Goal: Contribute content

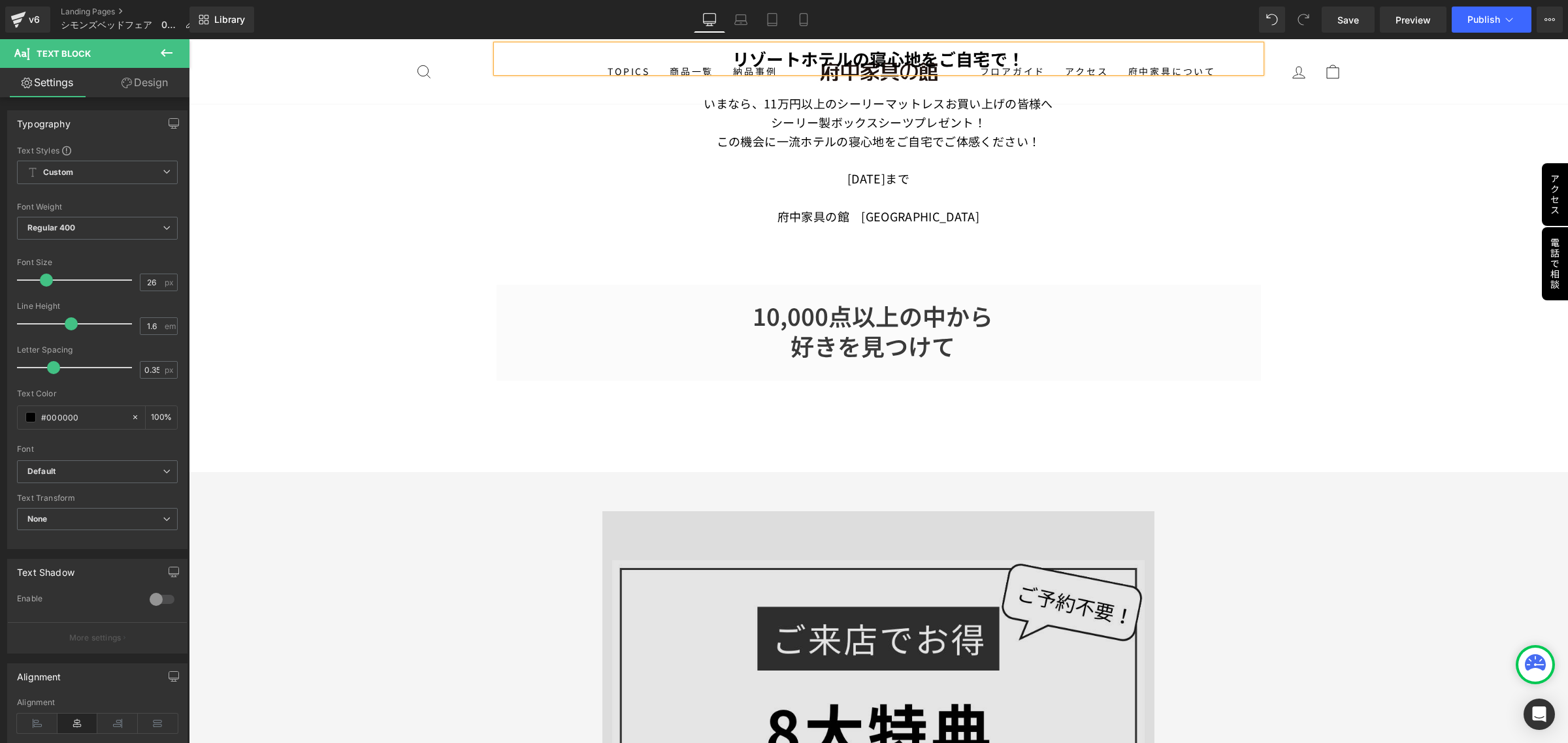
scroll to position [490, 0]
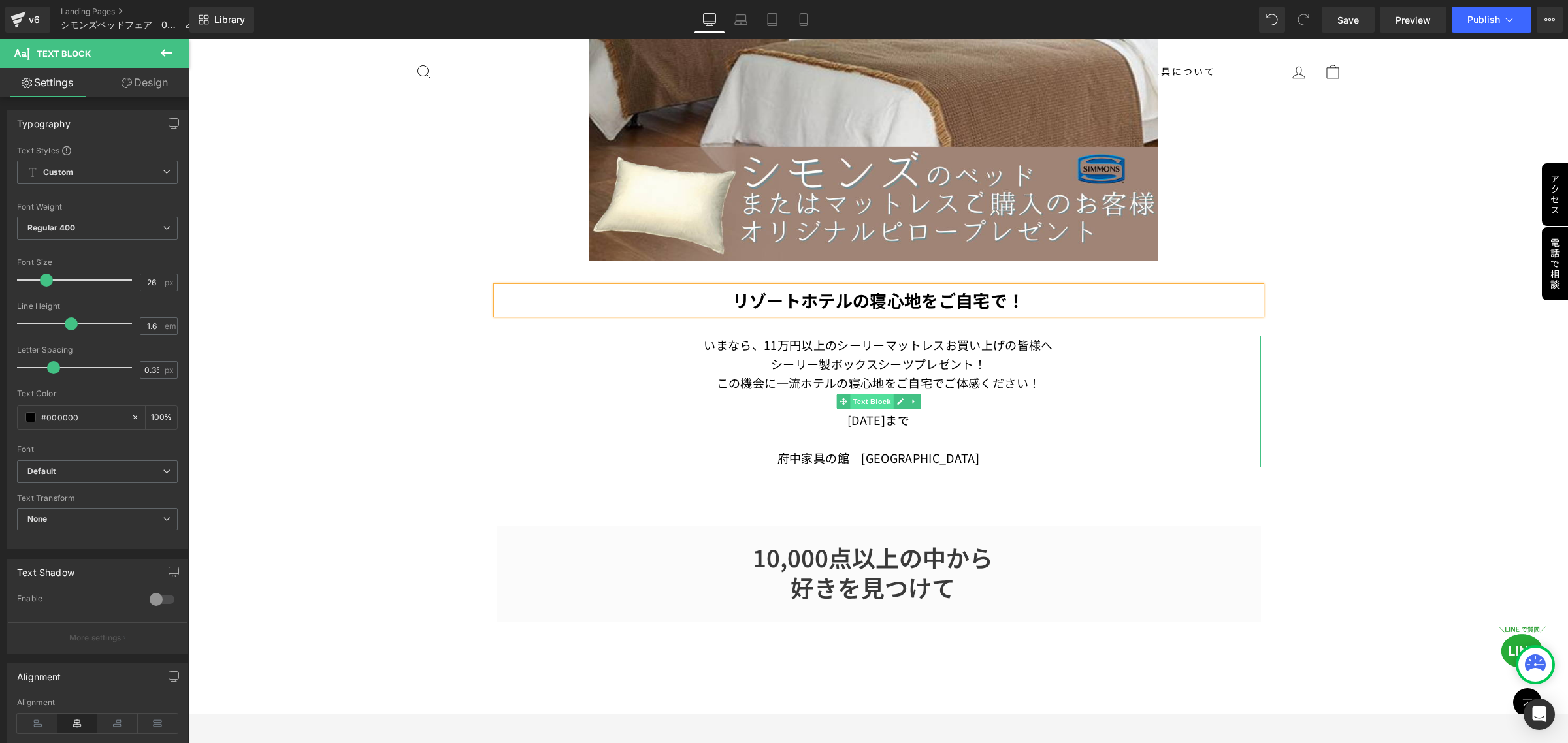
click at [864, 394] on span "Text Block" at bounding box center [871, 402] width 43 height 16
click at [867, 402] on span "Text Block" at bounding box center [871, 402] width 43 height 16
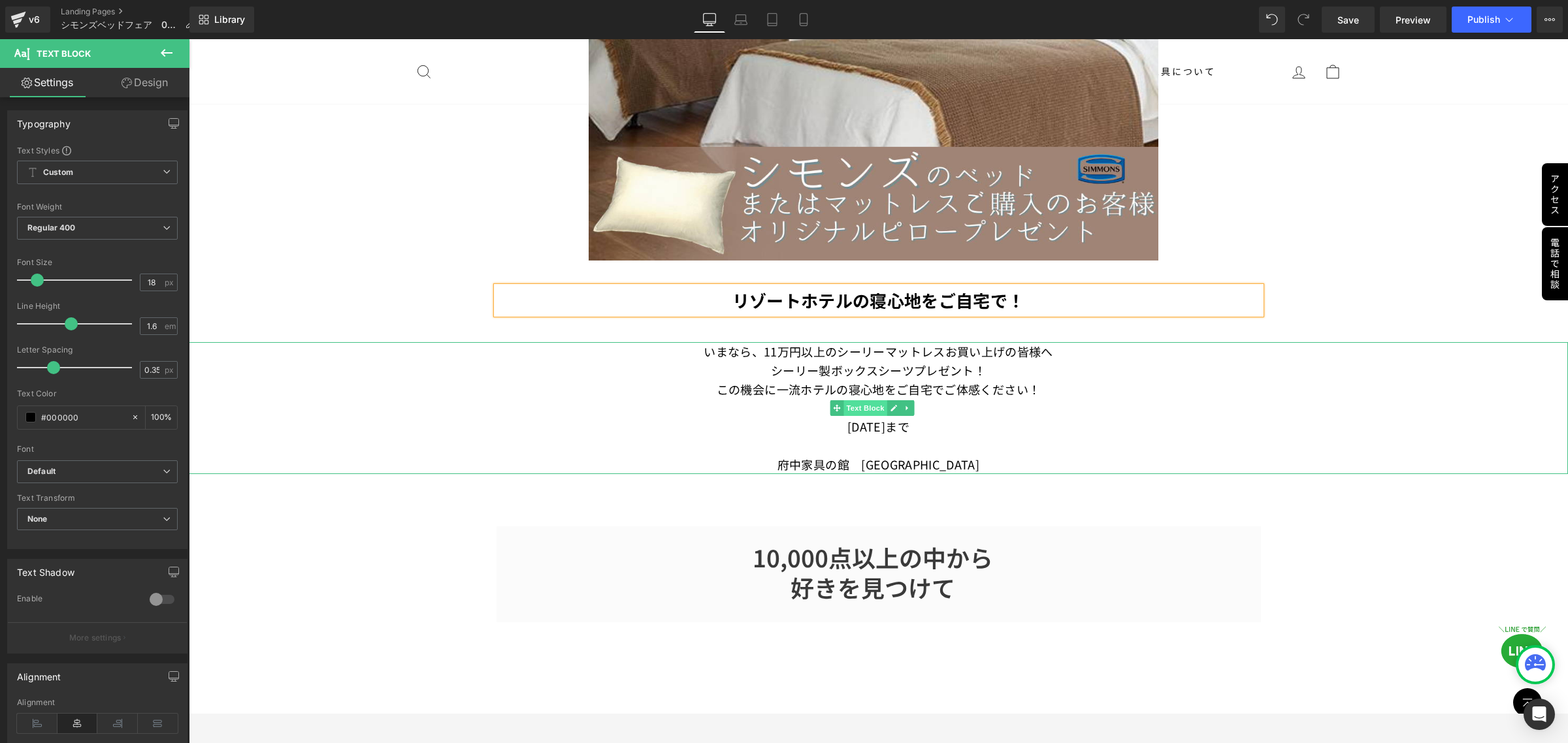
click at [869, 404] on span "Text Block" at bounding box center [865, 409] width 43 height 16
click at [704, 350] on p "いまなら、11万円以上のシーリーマットレスお買い上げの皆様へ" at bounding box center [878, 352] width 1379 height 19
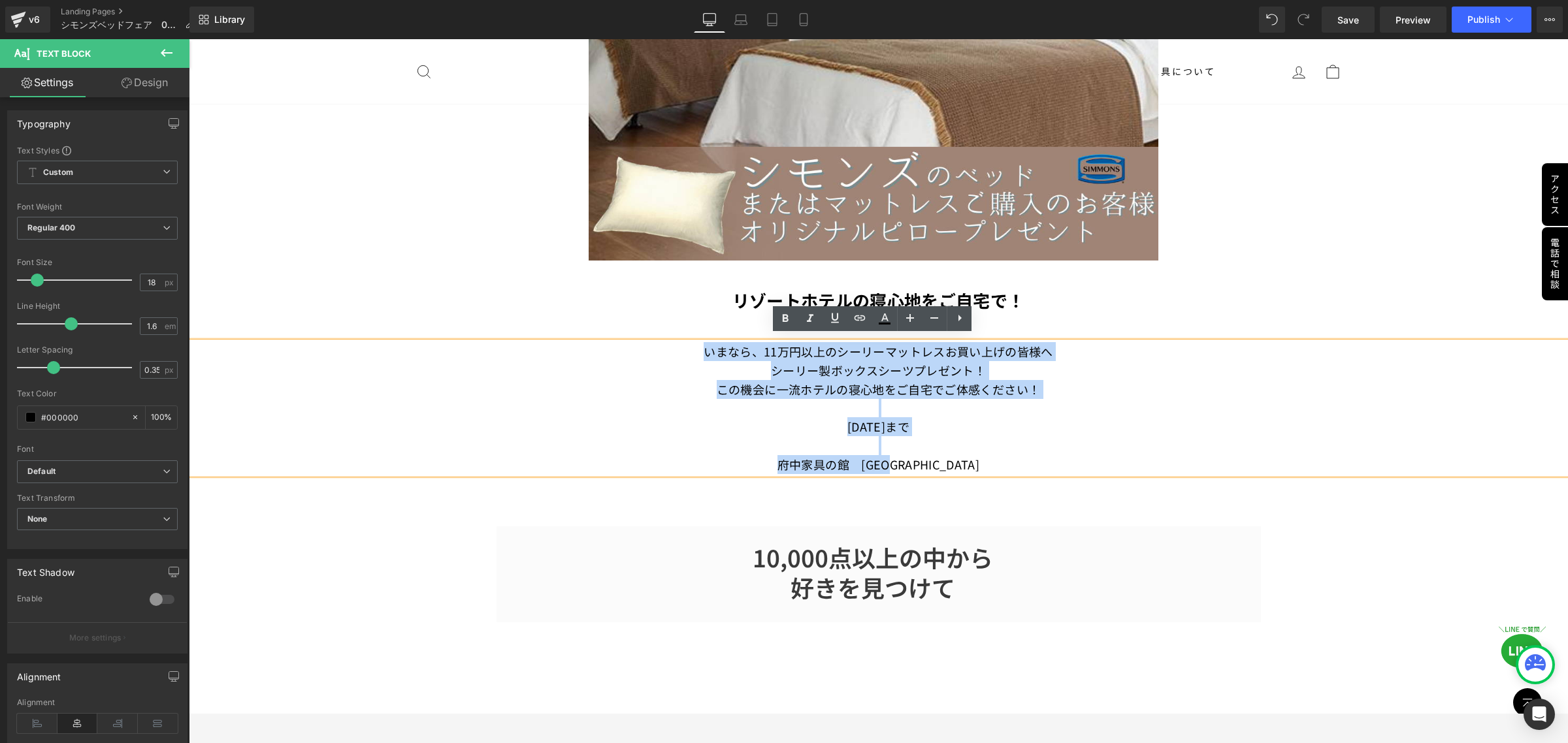
drag, startPoint x: 689, startPoint y: 350, endPoint x: 948, endPoint y: 464, distance: 283.0
click at [948, 464] on div "いまなら、11万円以上のシーリーマットレスお買い上げの皆様へ シーリー製ボックスシーツプレゼント！ この機会に一流ホテルの寝心地をご自宅でご体感ください！ […" at bounding box center [878, 408] width 1379 height 132
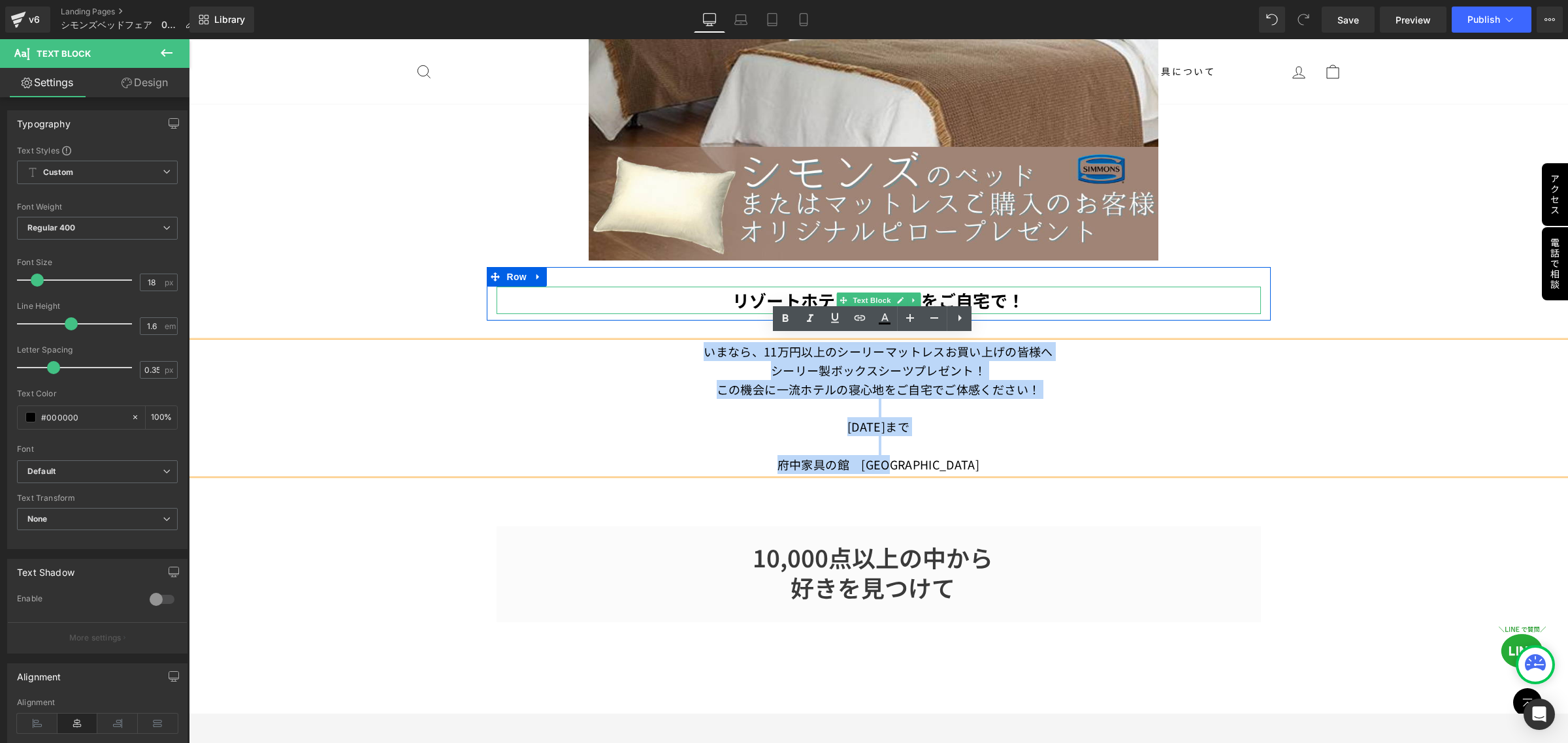
click at [1134, 302] on p "リゾートホテルの寝心地をご自宅で！" at bounding box center [878, 301] width 764 height 28
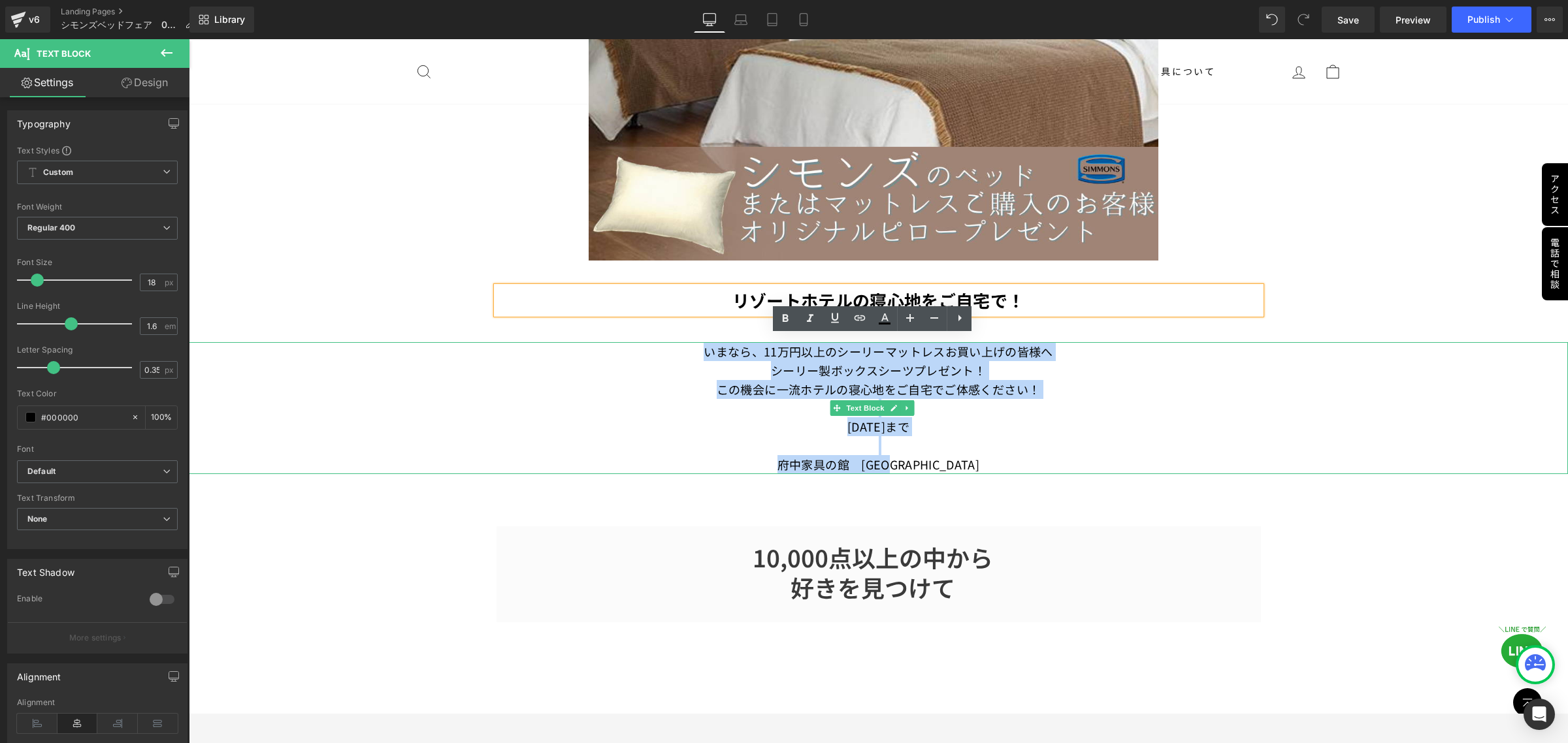
click at [1247, 429] on p "[DATE]まで" at bounding box center [878, 427] width 1379 height 19
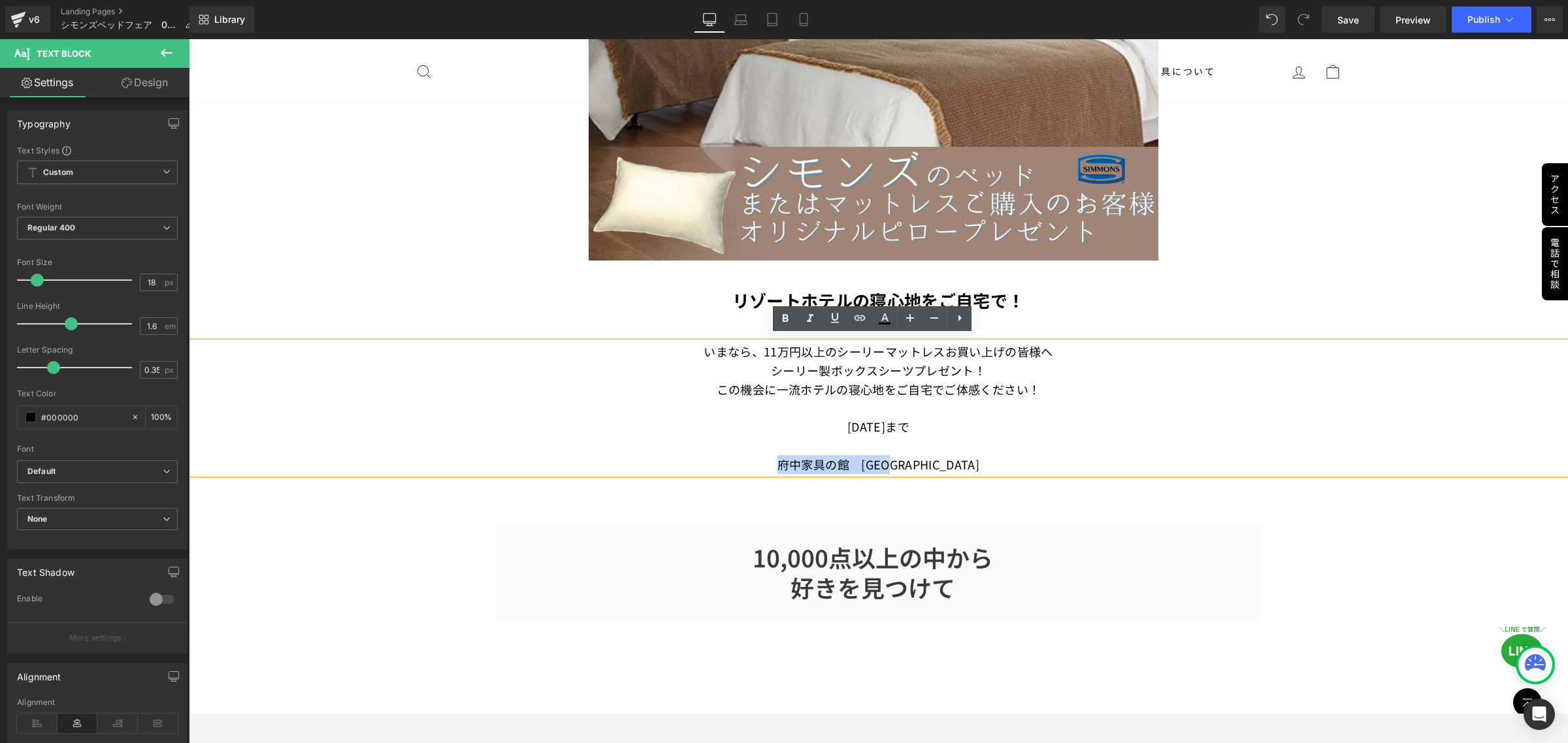
drag, startPoint x: 956, startPoint y: 465, endPoint x: 802, endPoint y: 463, distance: 154.0
click at [801, 463] on p "府中家具の館　[GEOGRAPHIC_DATA]" at bounding box center [878, 465] width 1379 height 19
click at [911, 428] on p "[DATE]まで" at bounding box center [878, 427] width 1379 height 19
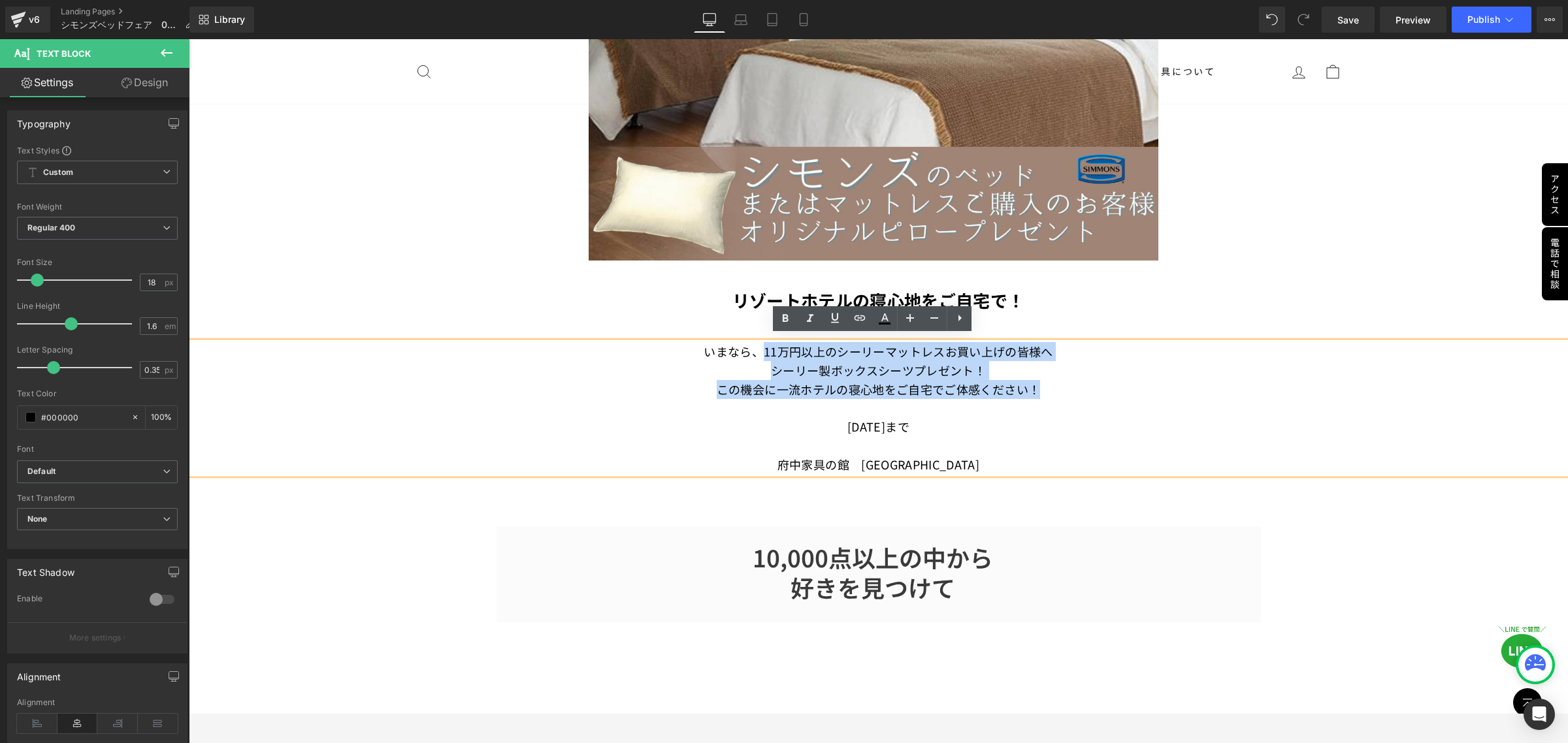
drag, startPoint x: 1048, startPoint y: 390, endPoint x: 754, endPoint y: 350, distance: 296.7
click at [754, 350] on div "いまなら、11万円以上のシーリーマットレスお買い上げの皆様へ シーリー製ボックスシーツプレゼント！ この機会に一流ホテルの寝心地をご自宅でご体感ください！ […" at bounding box center [878, 408] width 1379 height 132
click at [766, 347] on p "いまなら、11万円以上のシーリーマットレスお買い上げの皆様へ" at bounding box center [878, 352] width 1379 height 19
drag, startPoint x: 758, startPoint y: 346, endPoint x: 1016, endPoint y: 386, distance: 261.1
click at [1016, 386] on div "いまなら、11万円以上のシーリーマットレスお買い上げの皆様へ シーリー製ボックスシーツプレゼント！ この機会に一流ホテルの寝心地をご自宅でご体感ください！ […" at bounding box center [878, 408] width 1379 height 132
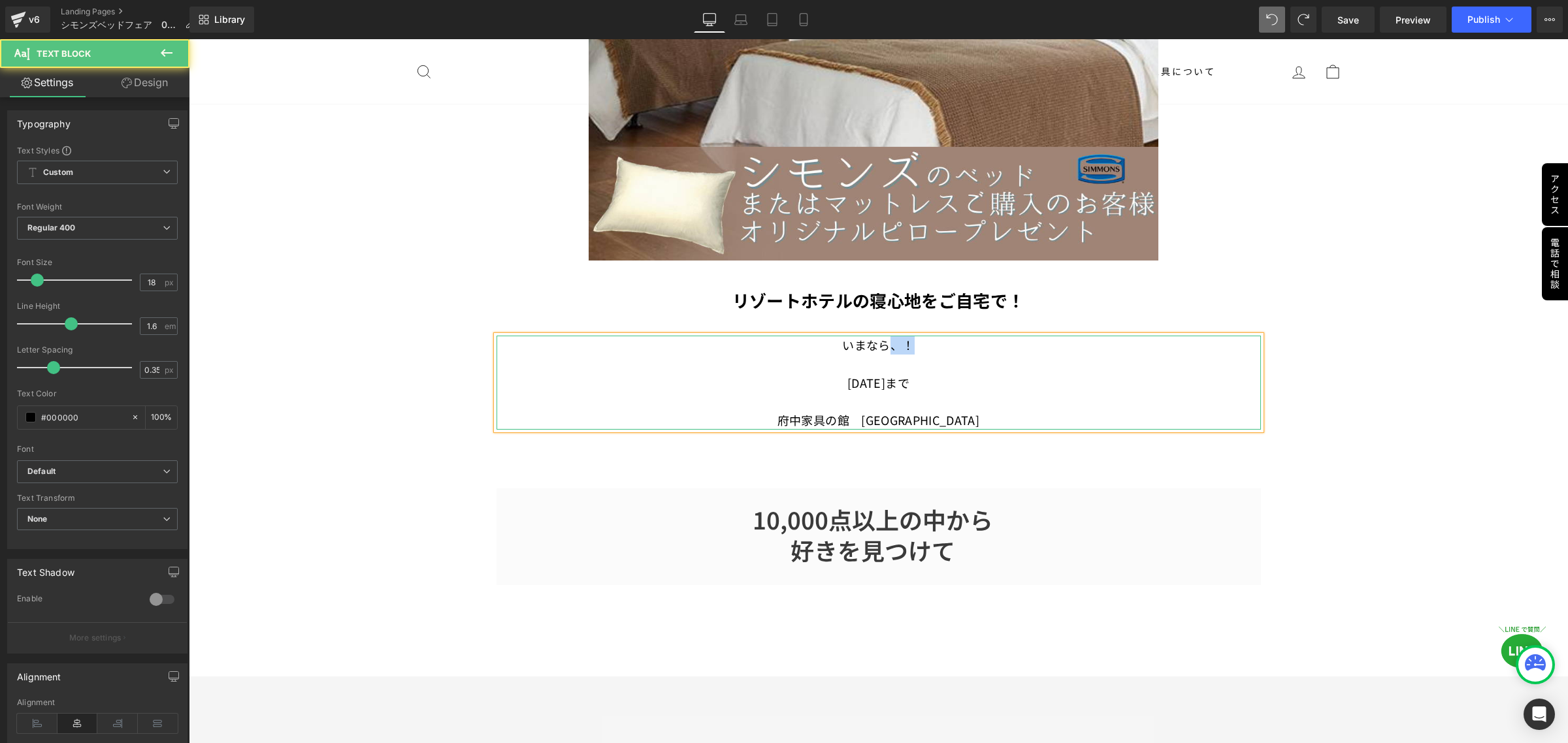
drag, startPoint x: 890, startPoint y: 341, endPoint x: 912, endPoint y: 339, distance: 22.1
click at [913, 339] on p "いまなら、 ！" at bounding box center [878, 345] width 764 height 19
click at [902, 338] on span "！" at bounding box center [908, 345] width 12 height 17
drag, startPoint x: 890, startPoint y: 338, endPoint x: 953, endPoint y: 350, distance: 64.1
click at [953, 350] on div "いまなら、 ！ [DATE]まで 府中家具の[GEOGRAPHIC_DATA]" at bounding box center [878, 382] width 764 height 94
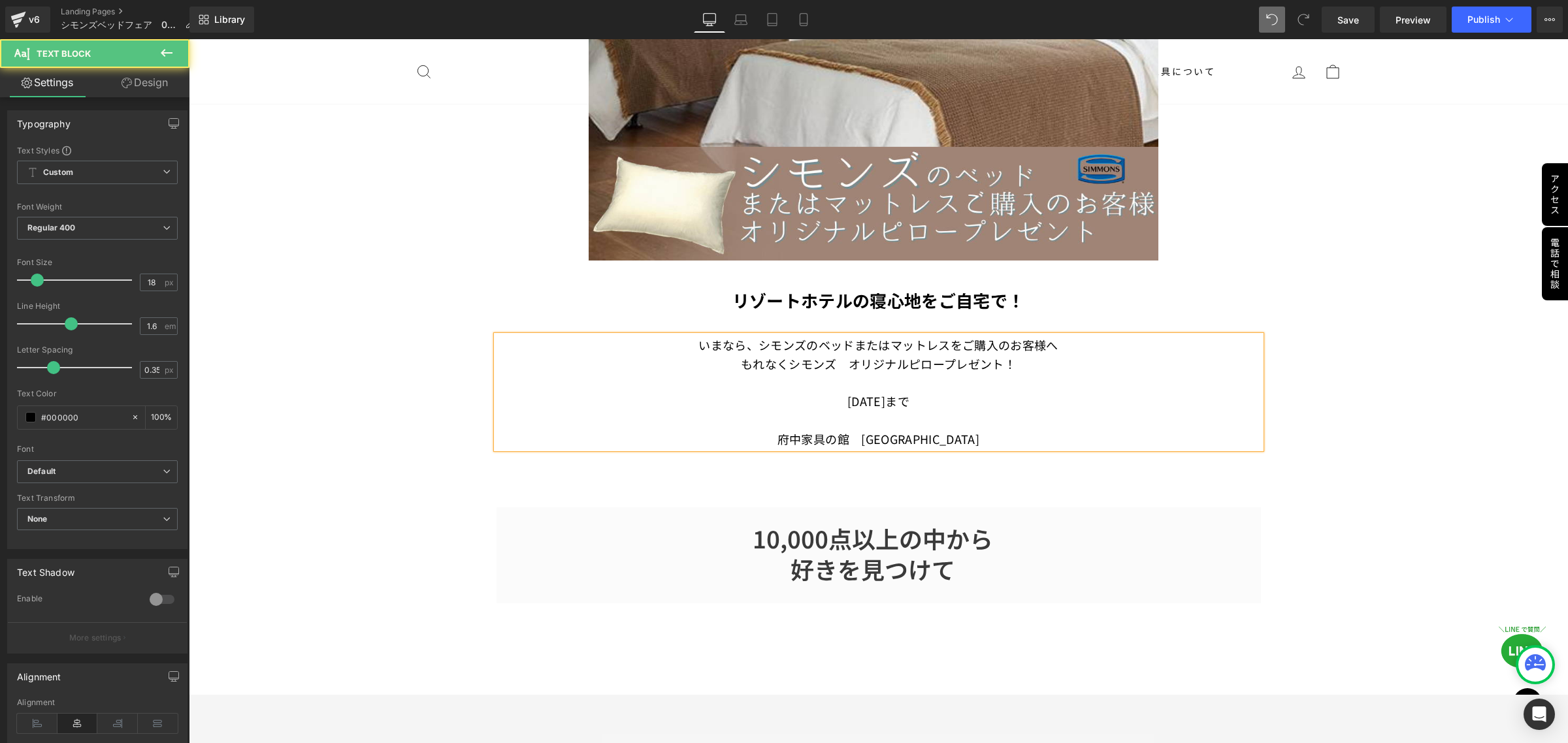
drag, startPoint x: 812, startPoint y: 399, endPoint x: 946, endPoint y: 401, distance: 134.0
click at [946, 401] on p "[DATE]まで" at bounding box center [878, 401] width 764 height 19
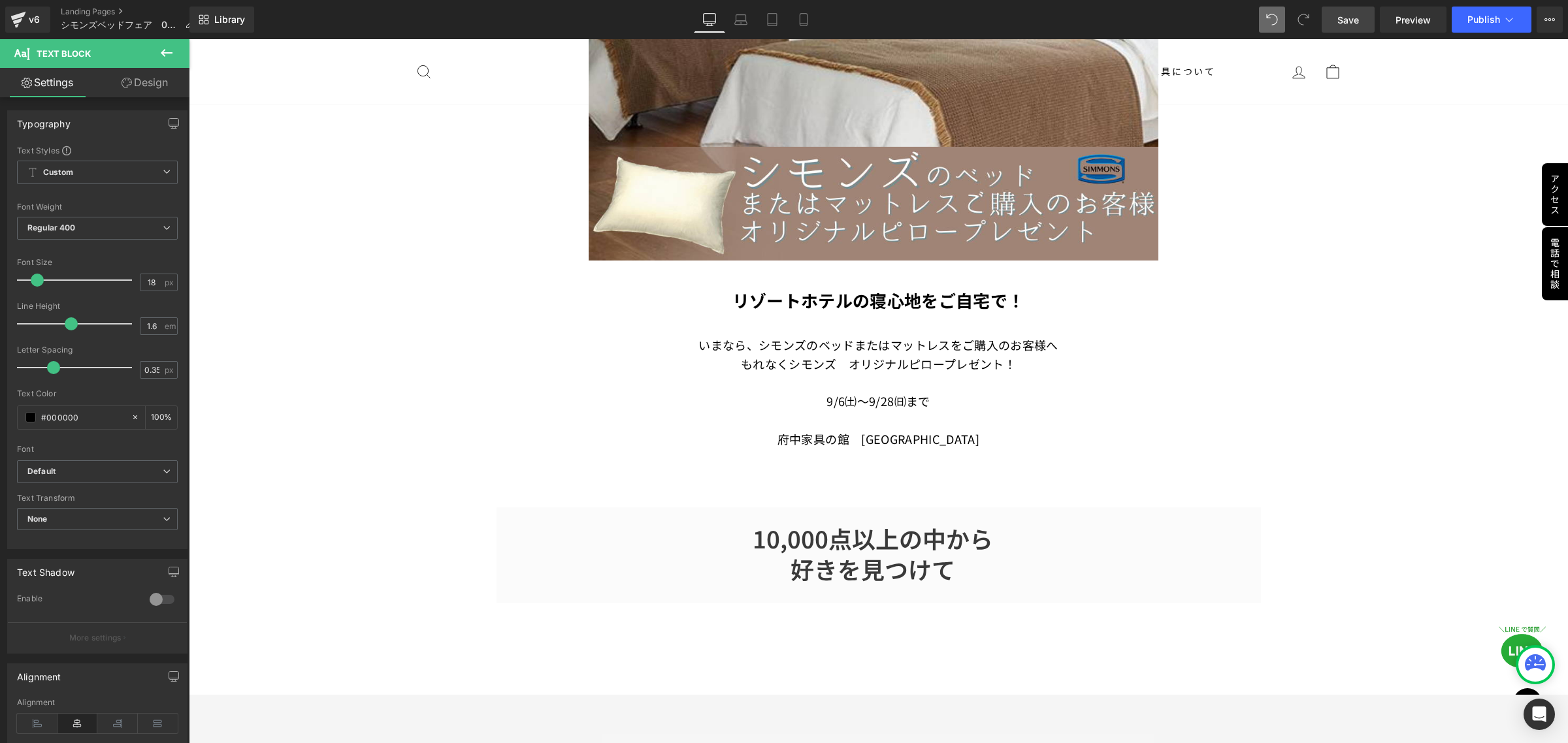
click at [1356, 14] on span "Save" at bounding box center [1348, 20] width 22 height 14
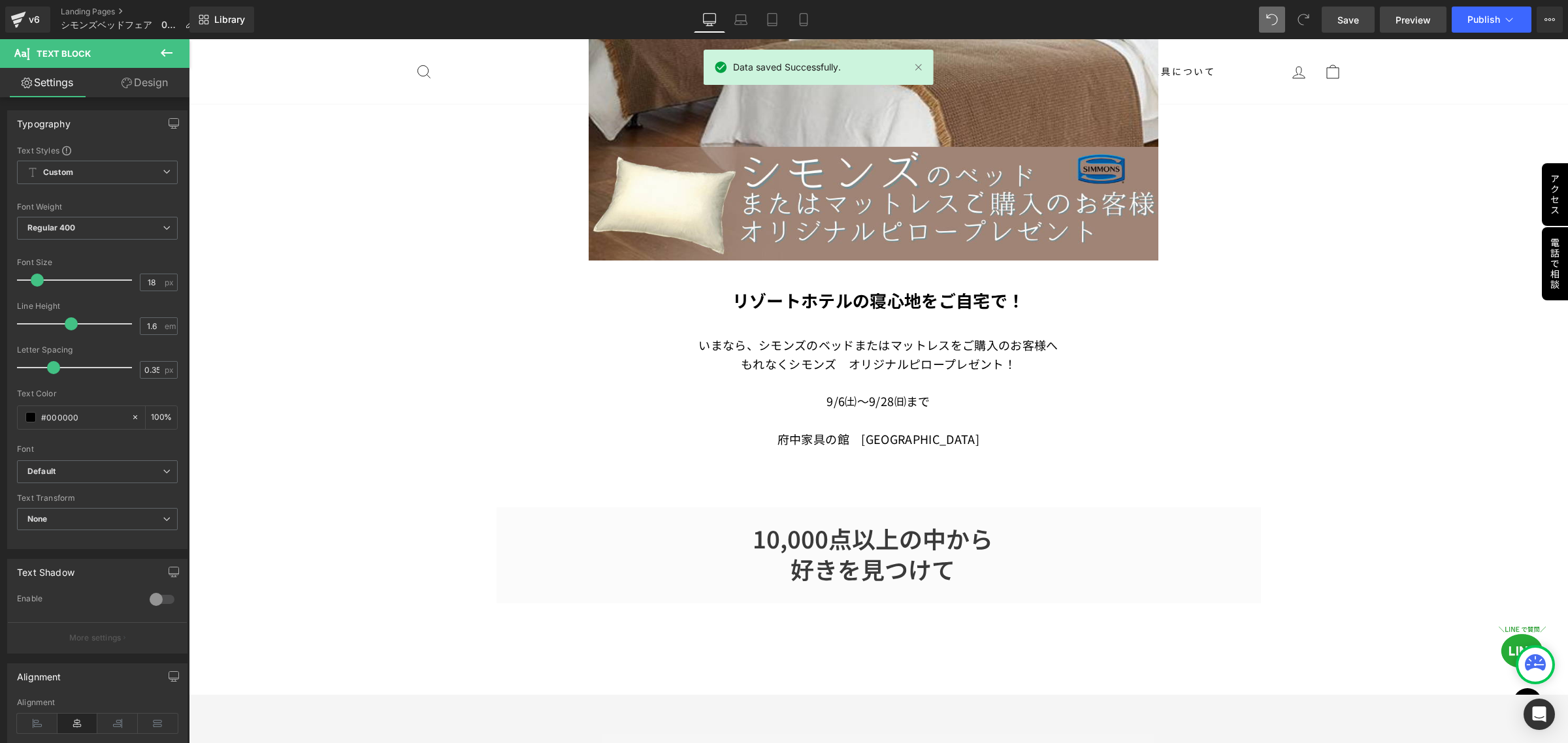
click at [1403, 17] on span "Preview" at bounding box center [1413, 20] width 35 height 14
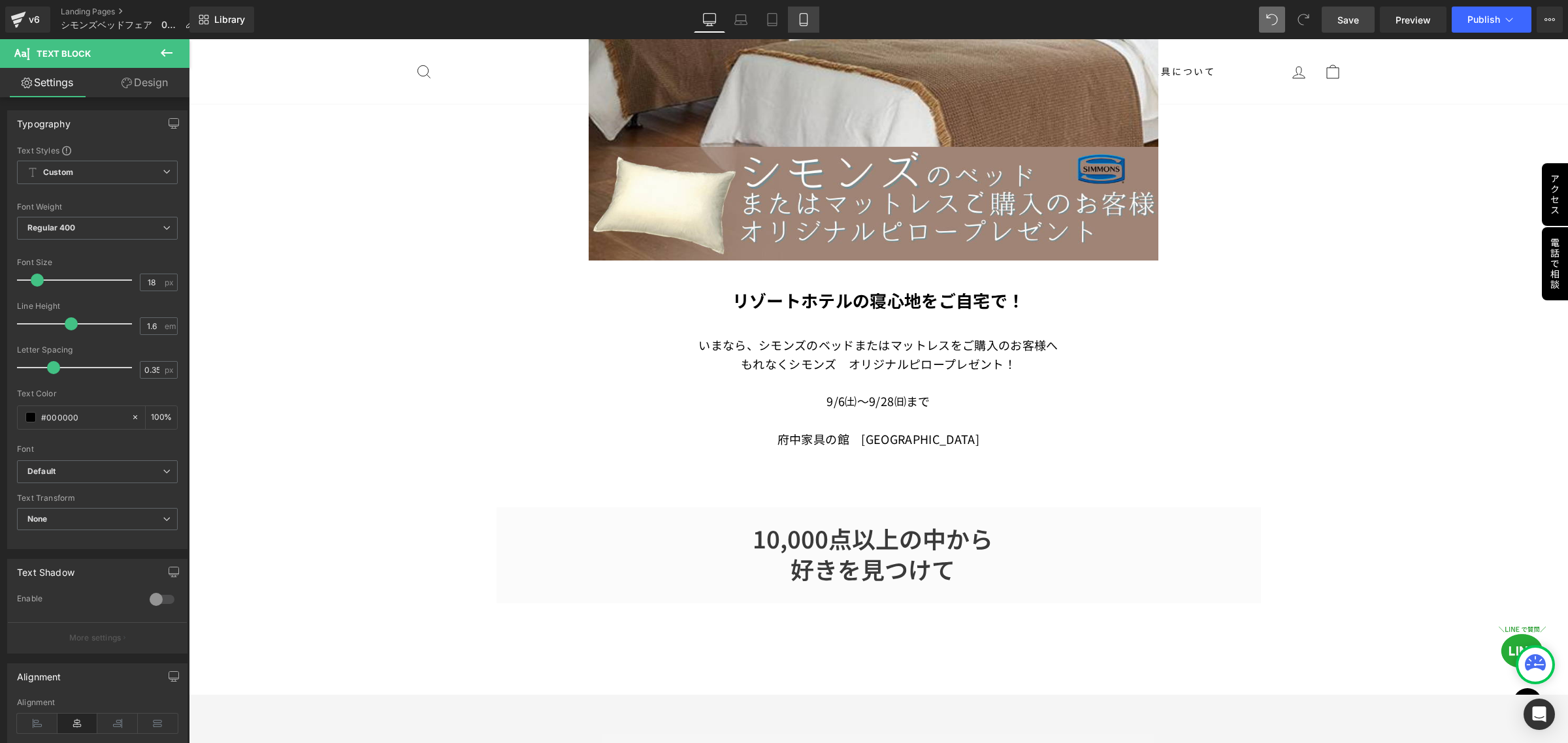
click at [808, 17] on icon at bounding box center [804, 20] width 13 height 13
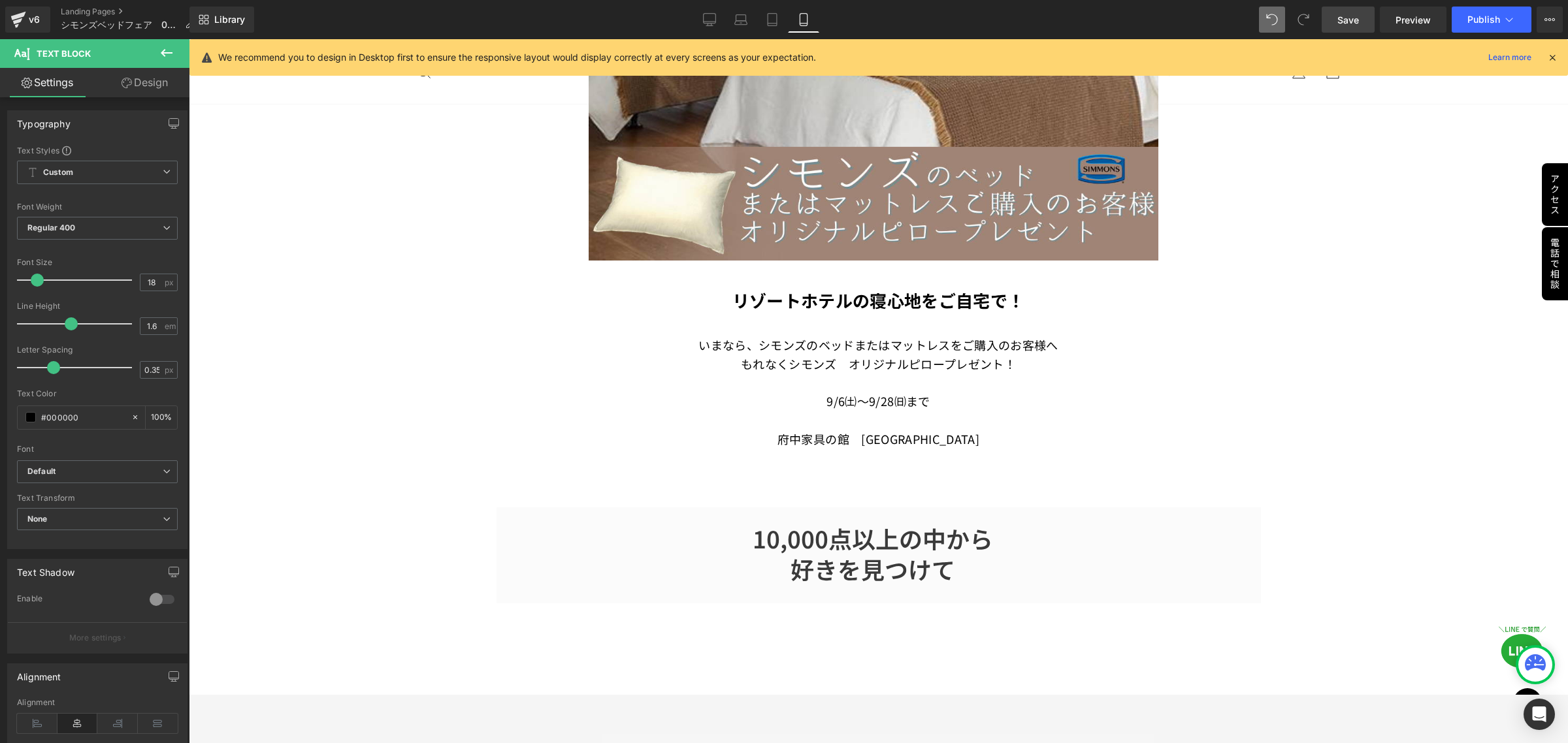
type input "100"
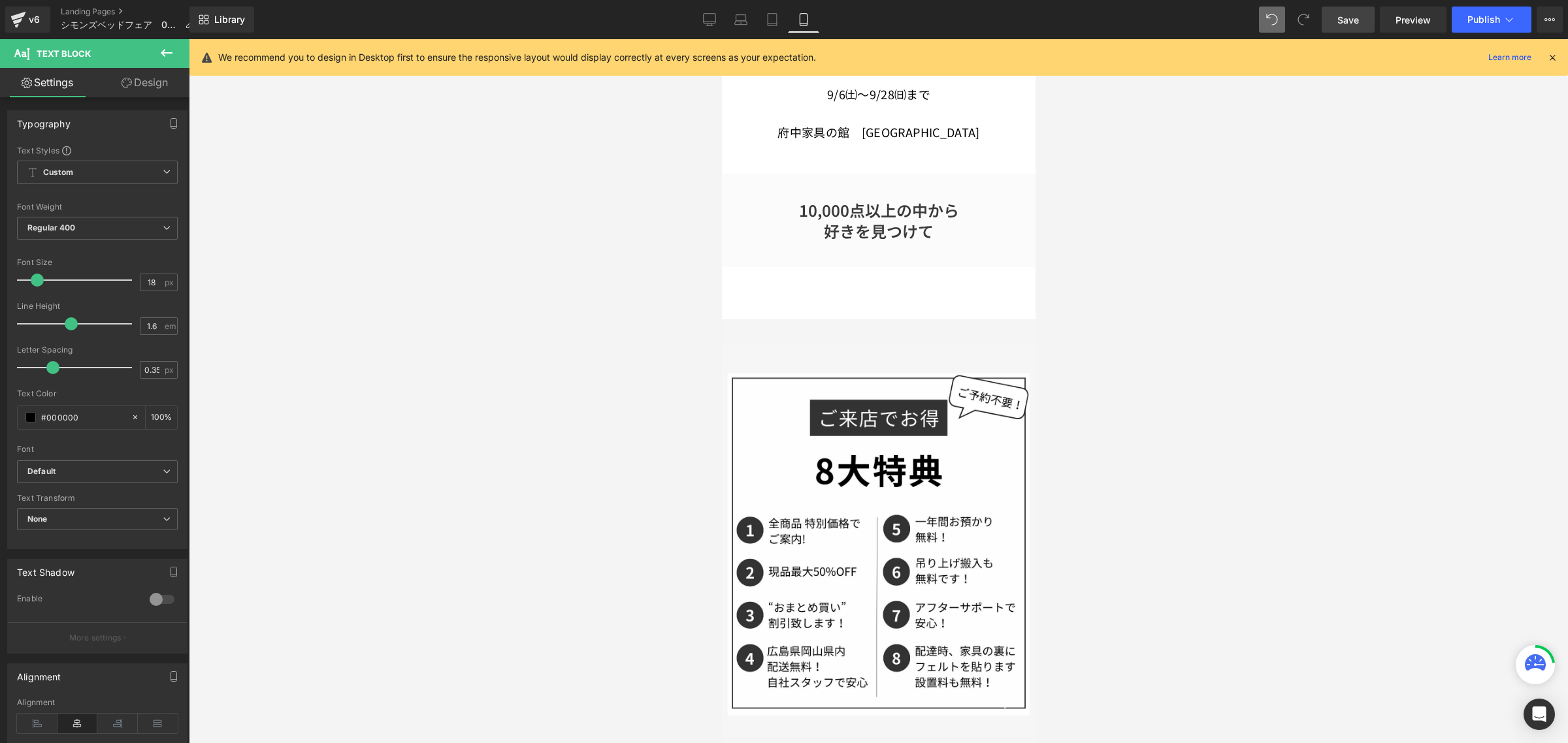
scroll to position [108, 0]
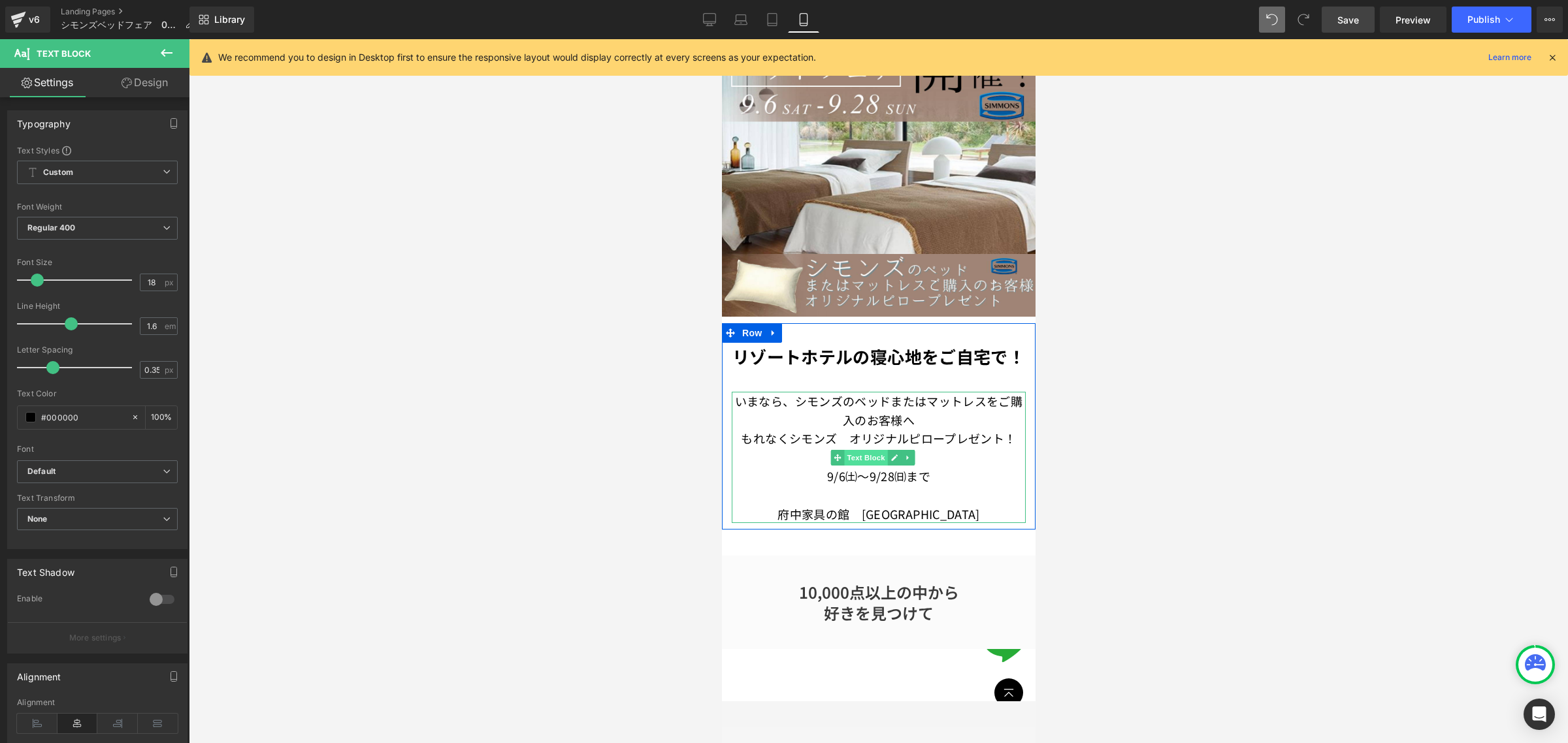
click at [871, 465] on span "Text Block" at bounding box center [864, 458] width 43 height 16
click at [36, 718] on icon at bounding box center [37, 723] width 41 height 20
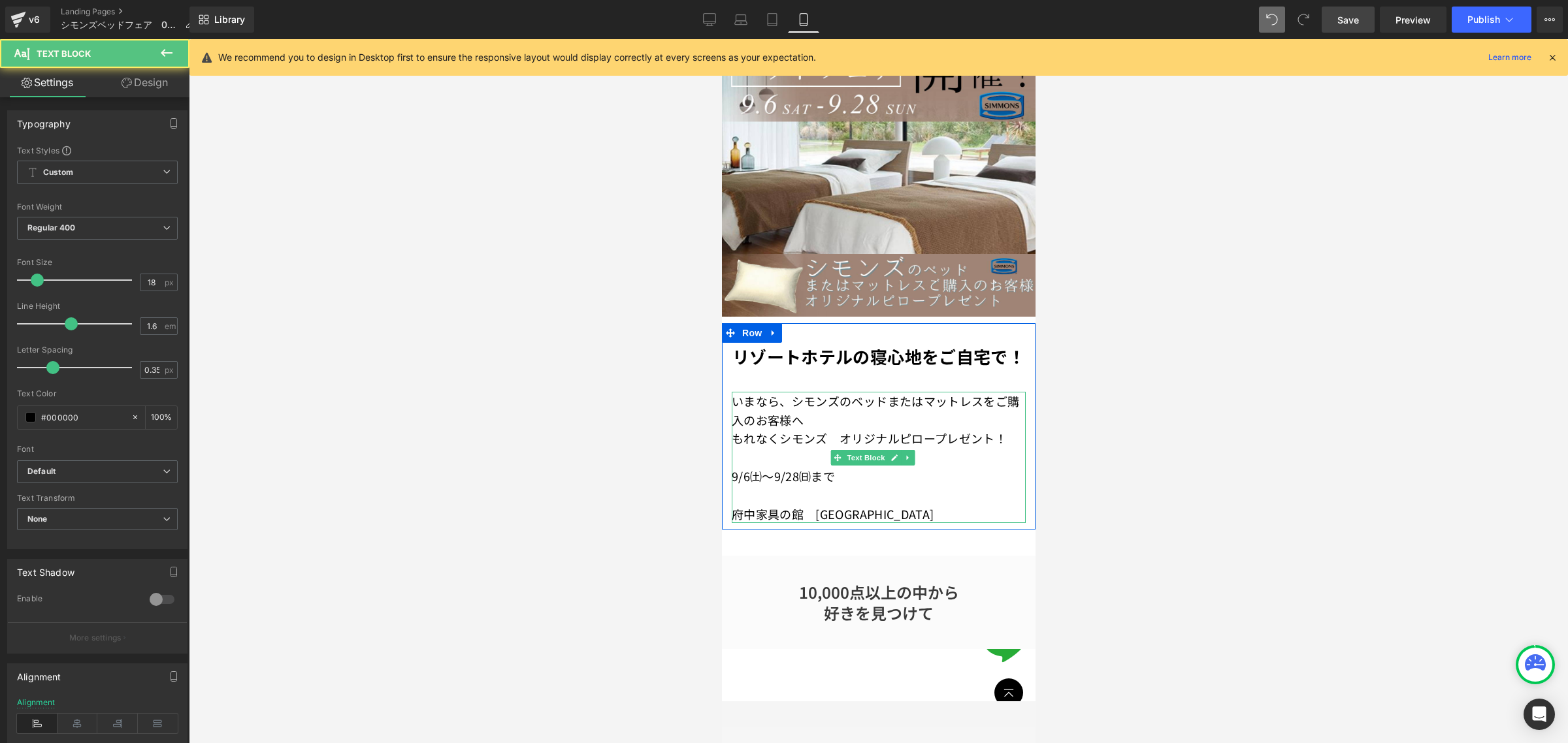
click at [735, 486] on p "9/6㈯～9/28㈰まで" at bounding box center [877, 476] width 294 height 19
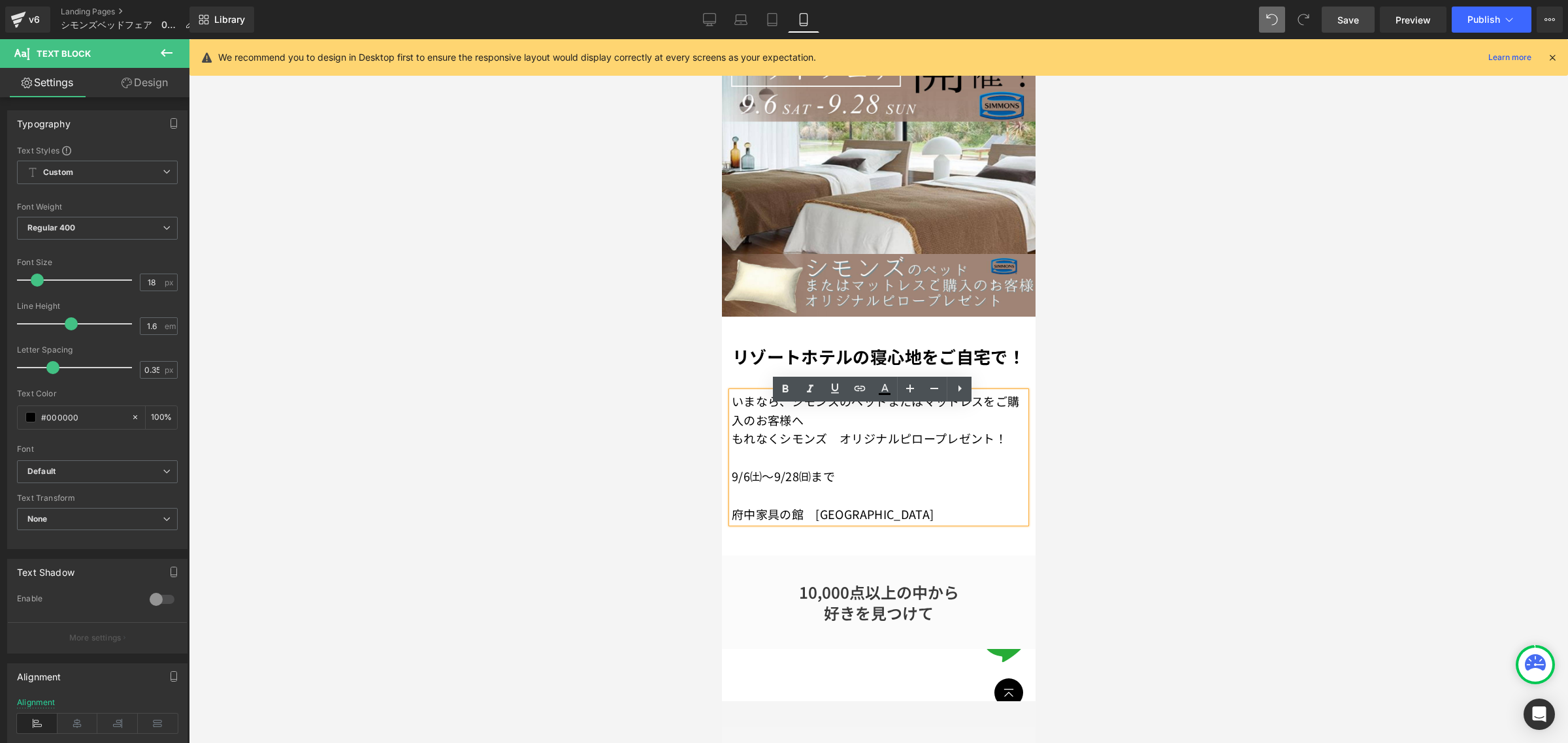
drag, startPoint x: 832, startPoint y: 493, endPoint x: 863, endPoint y: 489, distance: 31.3
click at [863, 486] on p "9/6㈯～9/28㈰まで" at bounding box center [877, 476] width 294 height 19
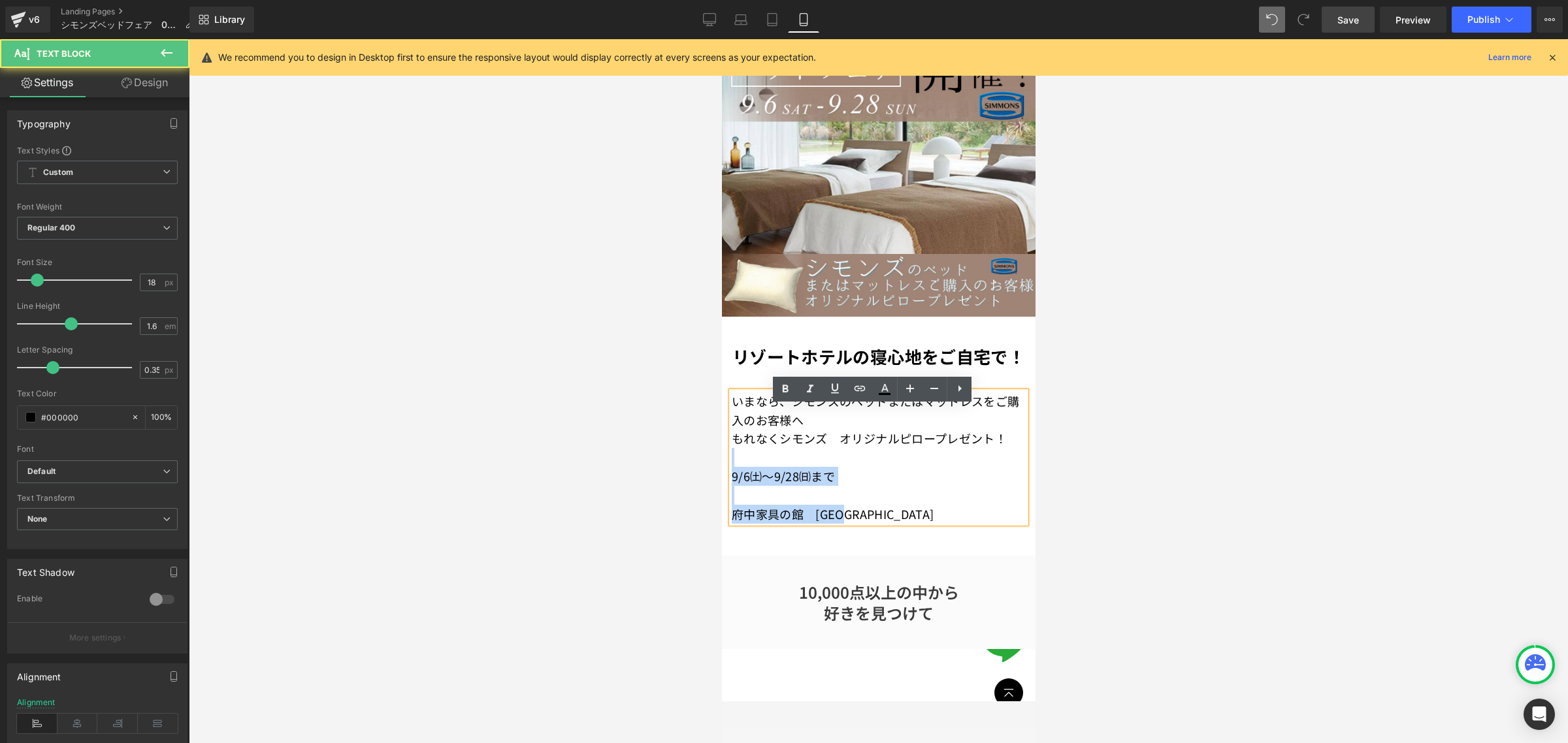
drag, startPoint x: 891, startPoint y: 521, endPoint x: 767, endPoint y: 479, distance: 130.9
click at [767, 479] on div "いまなら、 シモンズのベッドまたはマットレスをご購入のお客様へ もれなくシモンズ　オリジナルピロープレゼント！ 9/6㈯～9/28㈰まで 府中家具の[GEOG…" at bounding box center [877, 457] width 294 height 132
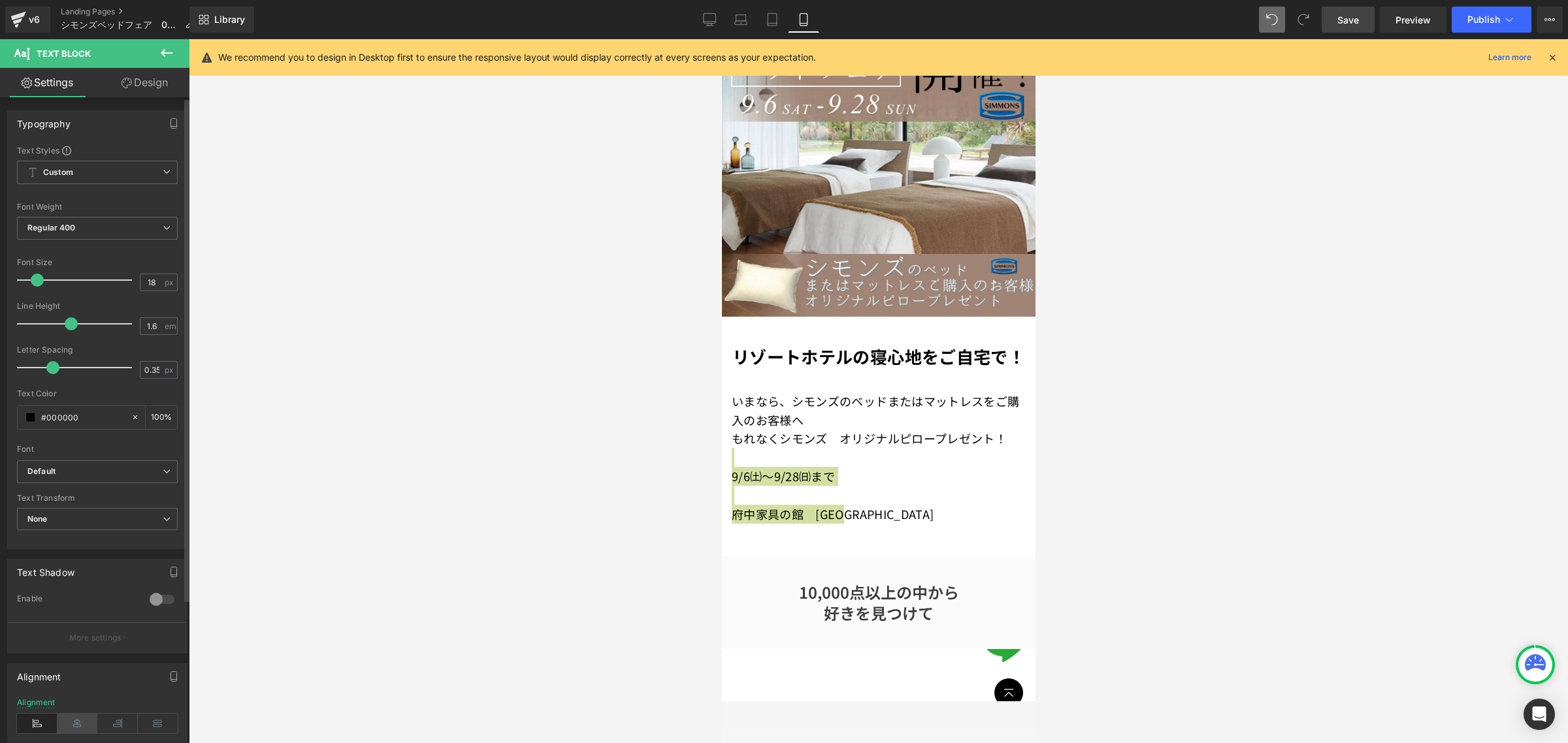
click at [79, 722] on icon at bounding box center [78, 723] width 41 height 20
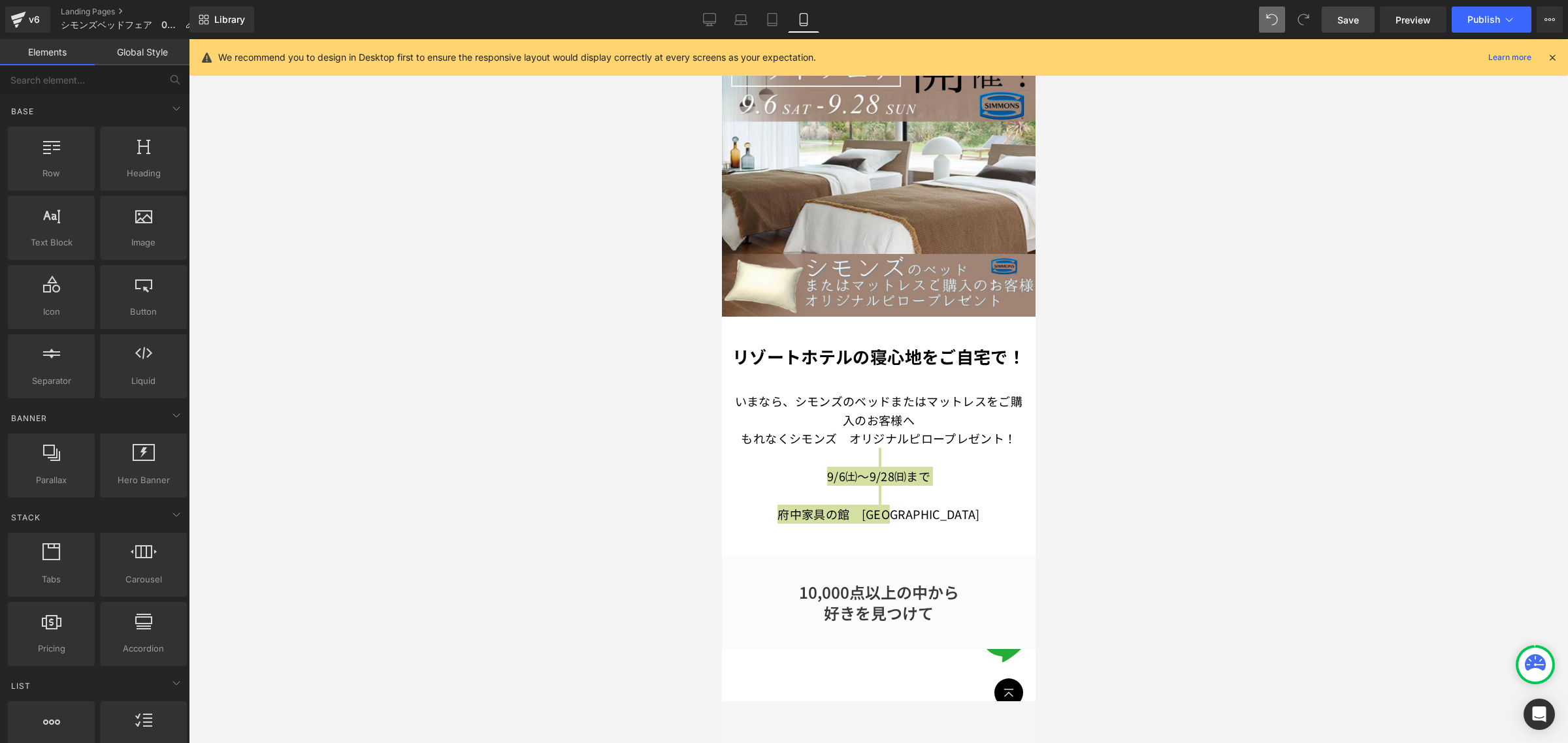
click at [1121, 495] on div at bounding box center [878, 391] width 1379 height 704
click at [1082, 435] on div at bounding box center [878, 391] width 1379 height 704
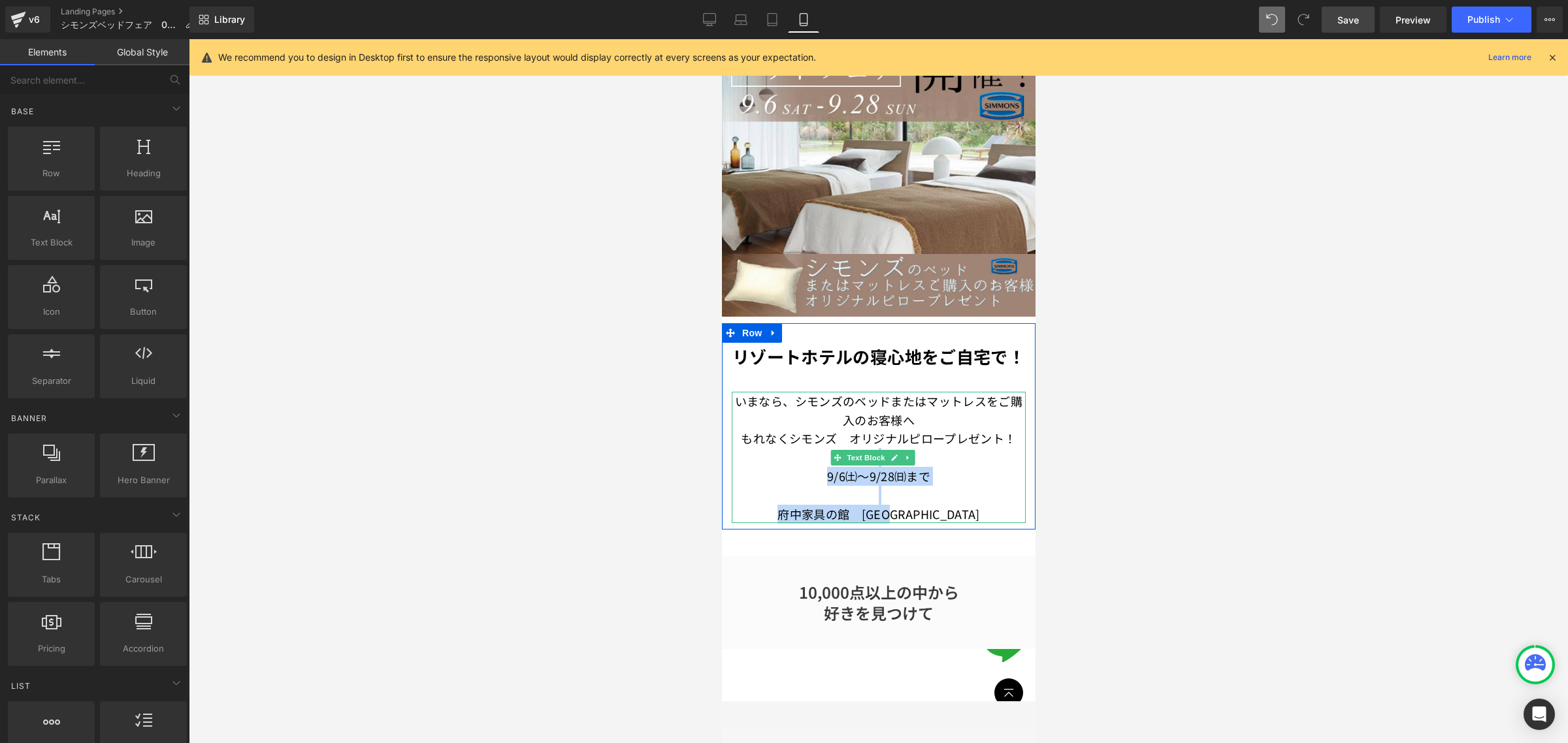
click at [997, 419] on span "シモンズのベッドまたはマットレスをご購入のお客様へ" at bounding box center [908, 410] width 228 height 36
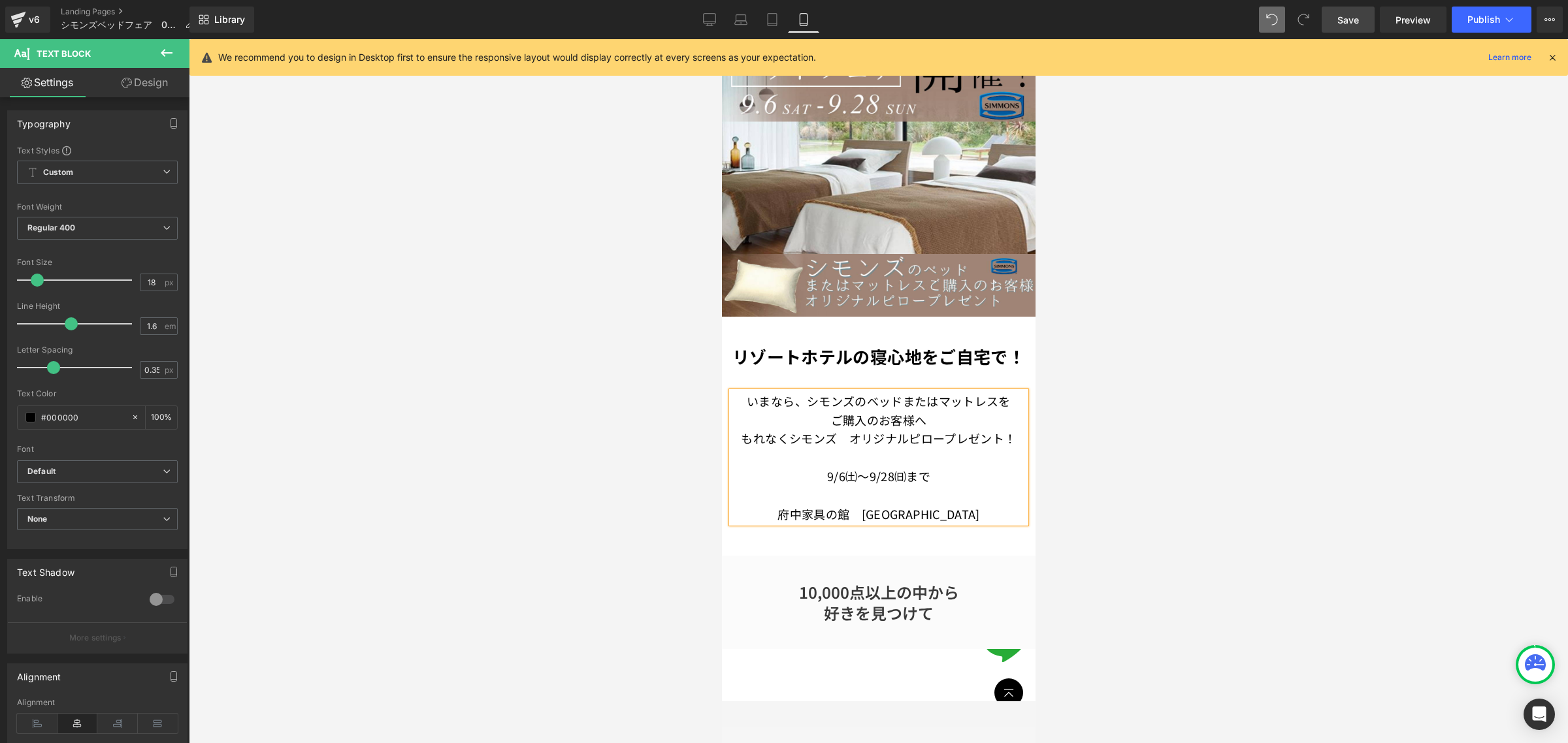
click at [1083, 475] on div at bounding box center [878, 391] width 1379 height 704
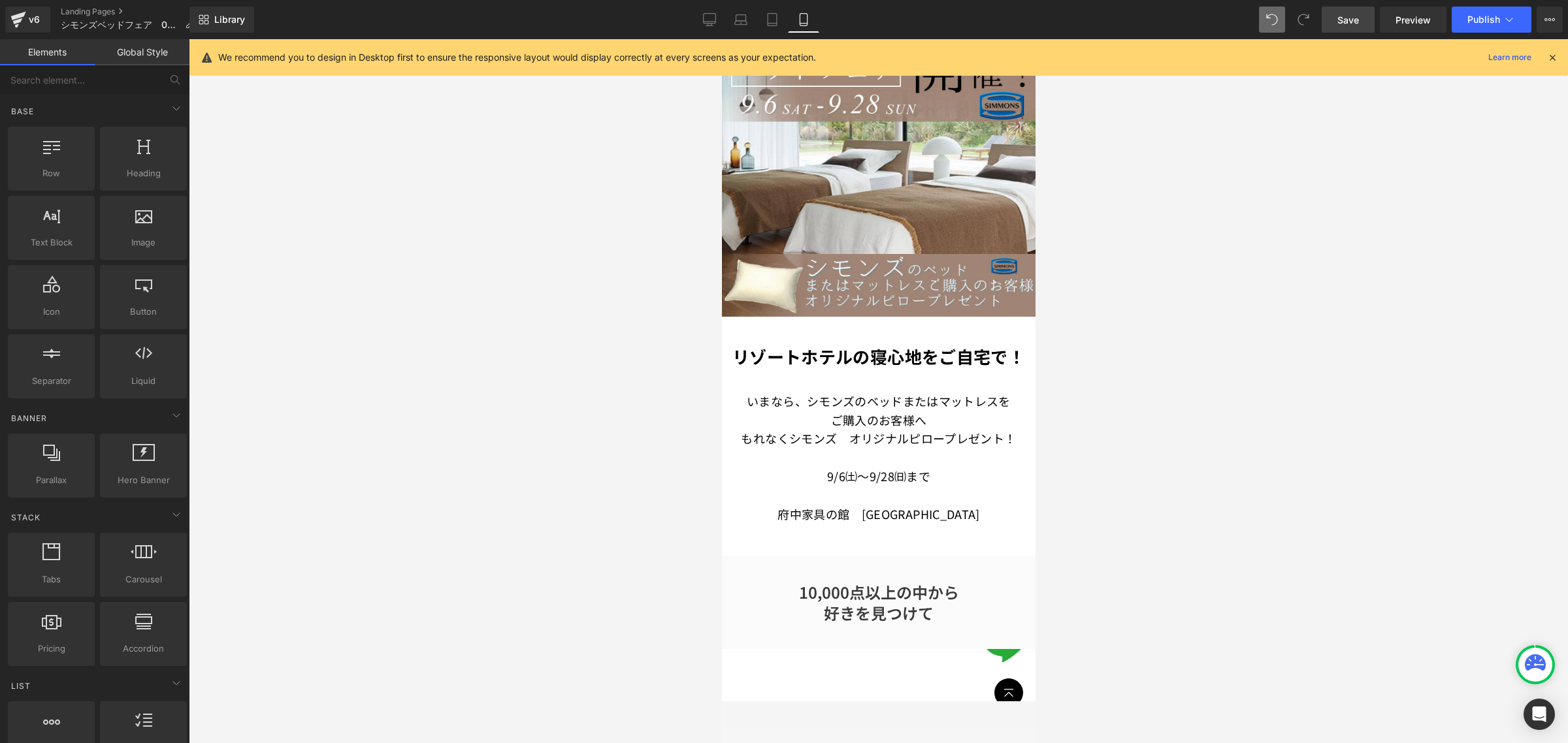
click at [1354, 17] on span "Save" at bounding box center [1348, 20] width 22 height 14
click at [1414, 15] on span "Preview" at bounding box center [1413, 20] width 35 height 14
click at [1483, 17] on span "Publish" at bounding box center [1483, 20] width 33 height 10
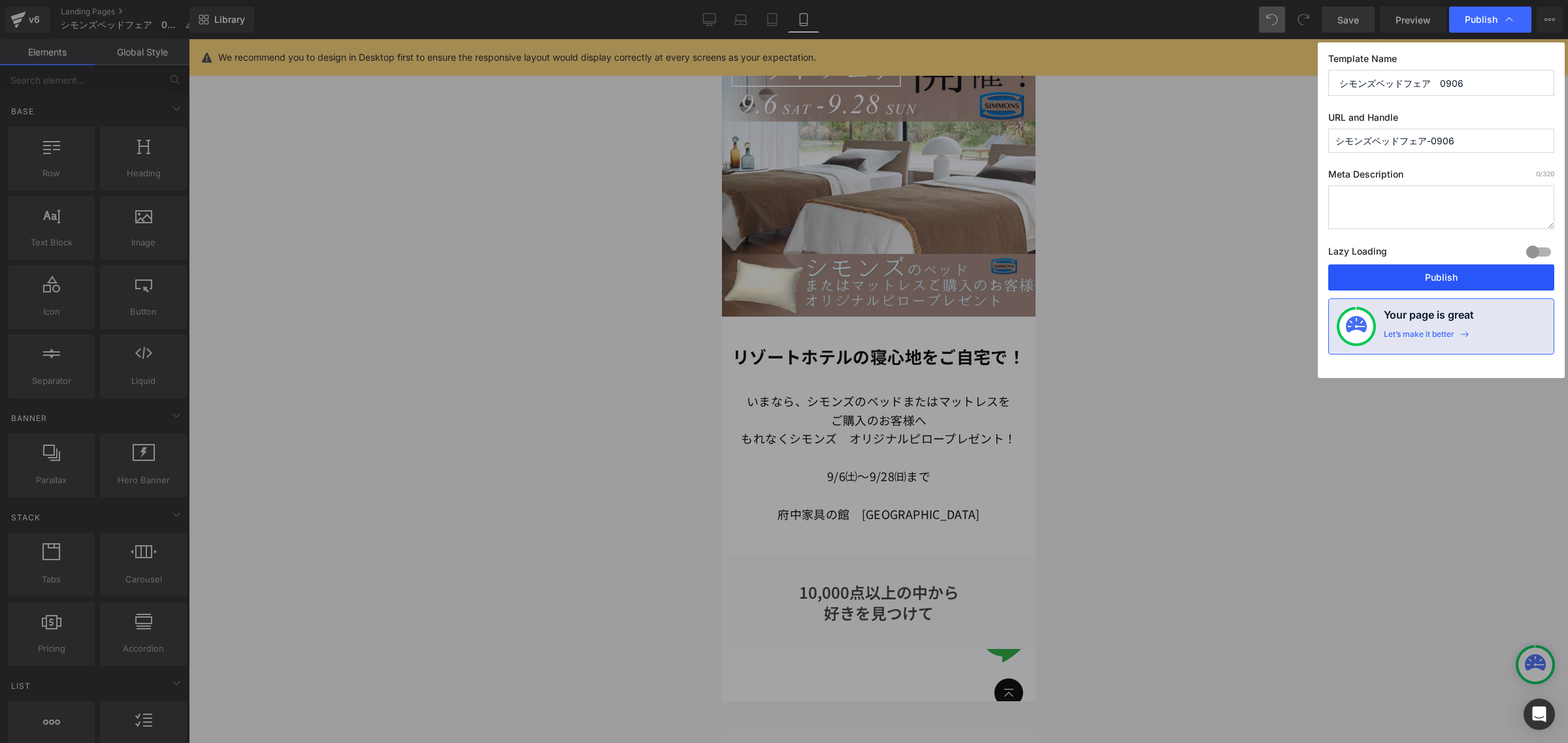
click at [1438, 280] on button "Publish" at bounding box center [1441, 278] width 226 height 26
